Goal: Find specific page/section: Find specific page/section

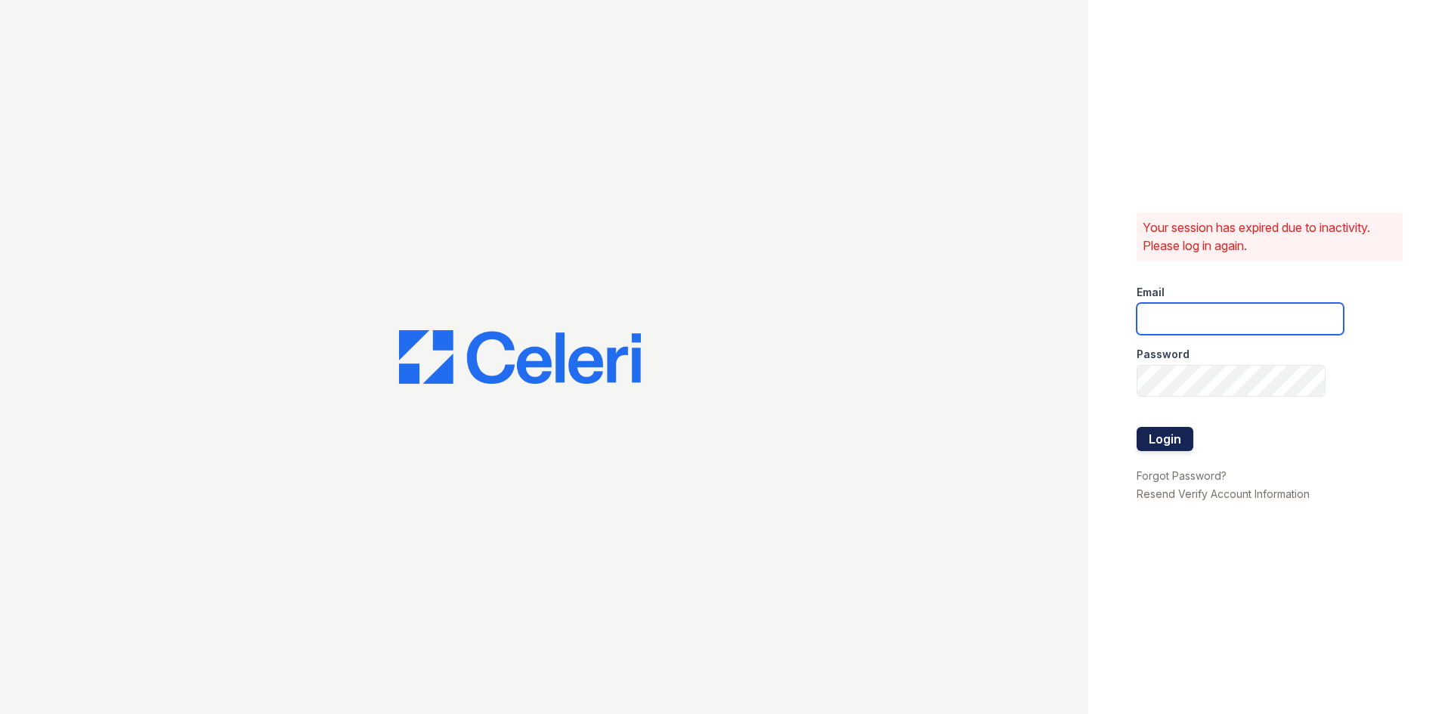
type input "franciscan2@cafmanagement.com"
click at [1147, 445] on button "Login" at bounding box center [1165, 439] width 57 height 24
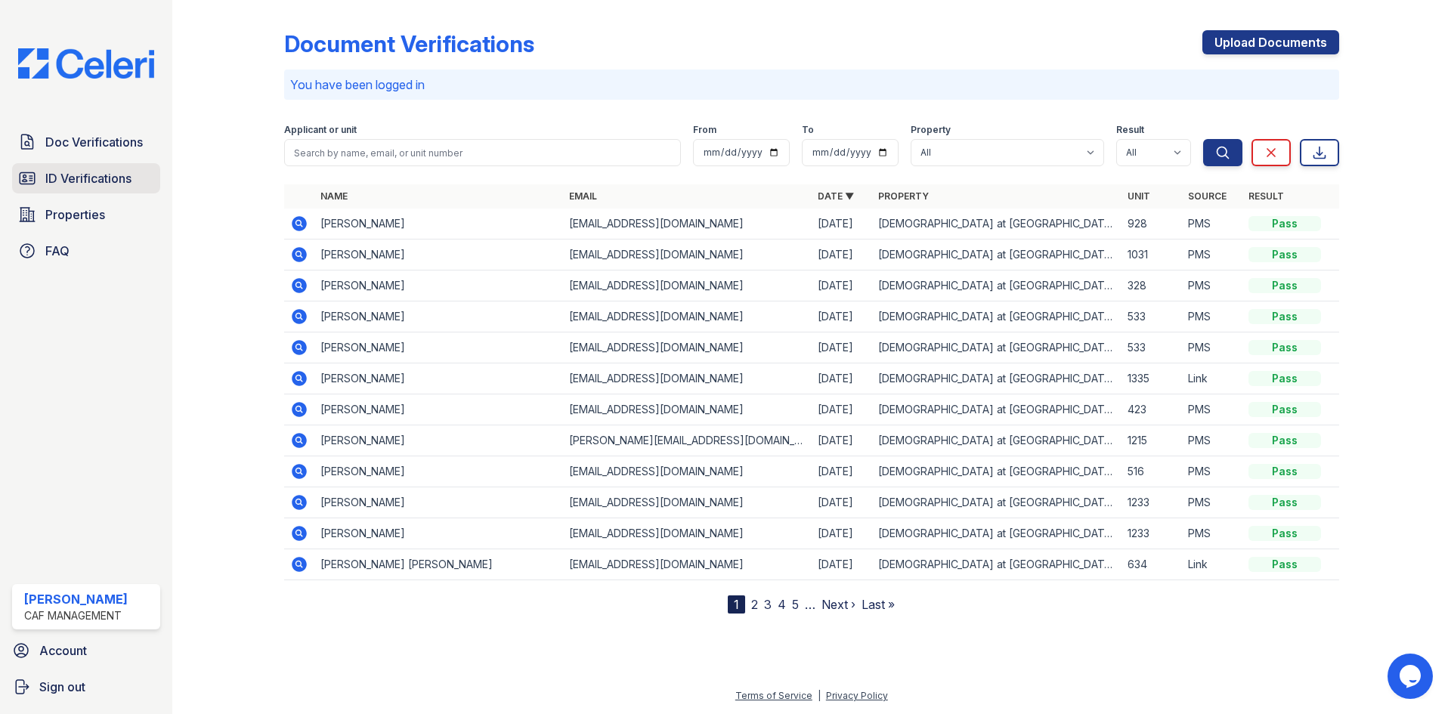
click at [79, 176] on span "ID Verifications" at bounding box center [88, 178] width 86 height 18
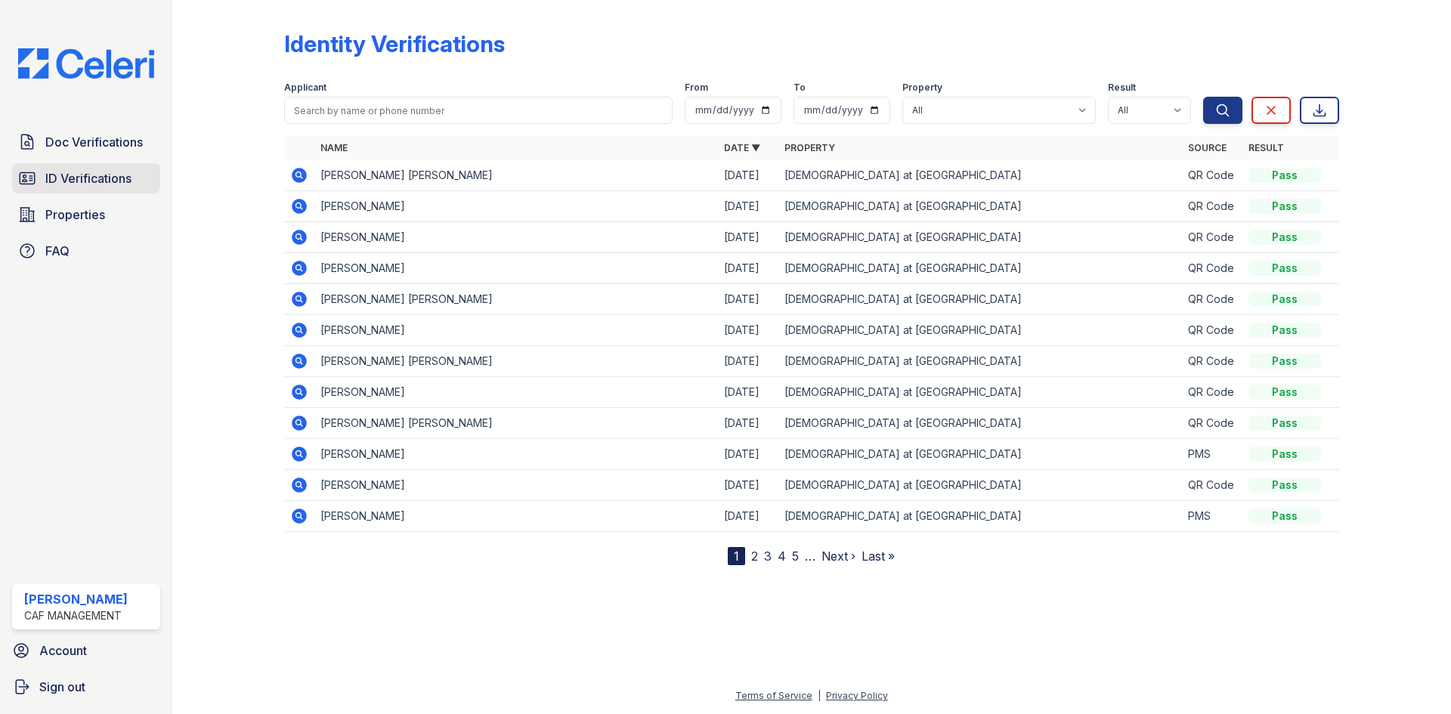
click at [110, 181] on span "ID Verifications" at bounding box center [88, 178] width 86 height 18
click at [366, 592] on div at bounding box center [811, 637] width 1230 height 97
click at [104, 187] on span "ID Verifications" at bounding box center [88, 178] width 86 height 18
